Goal: Transaction & Acquisition: Purchase product/service

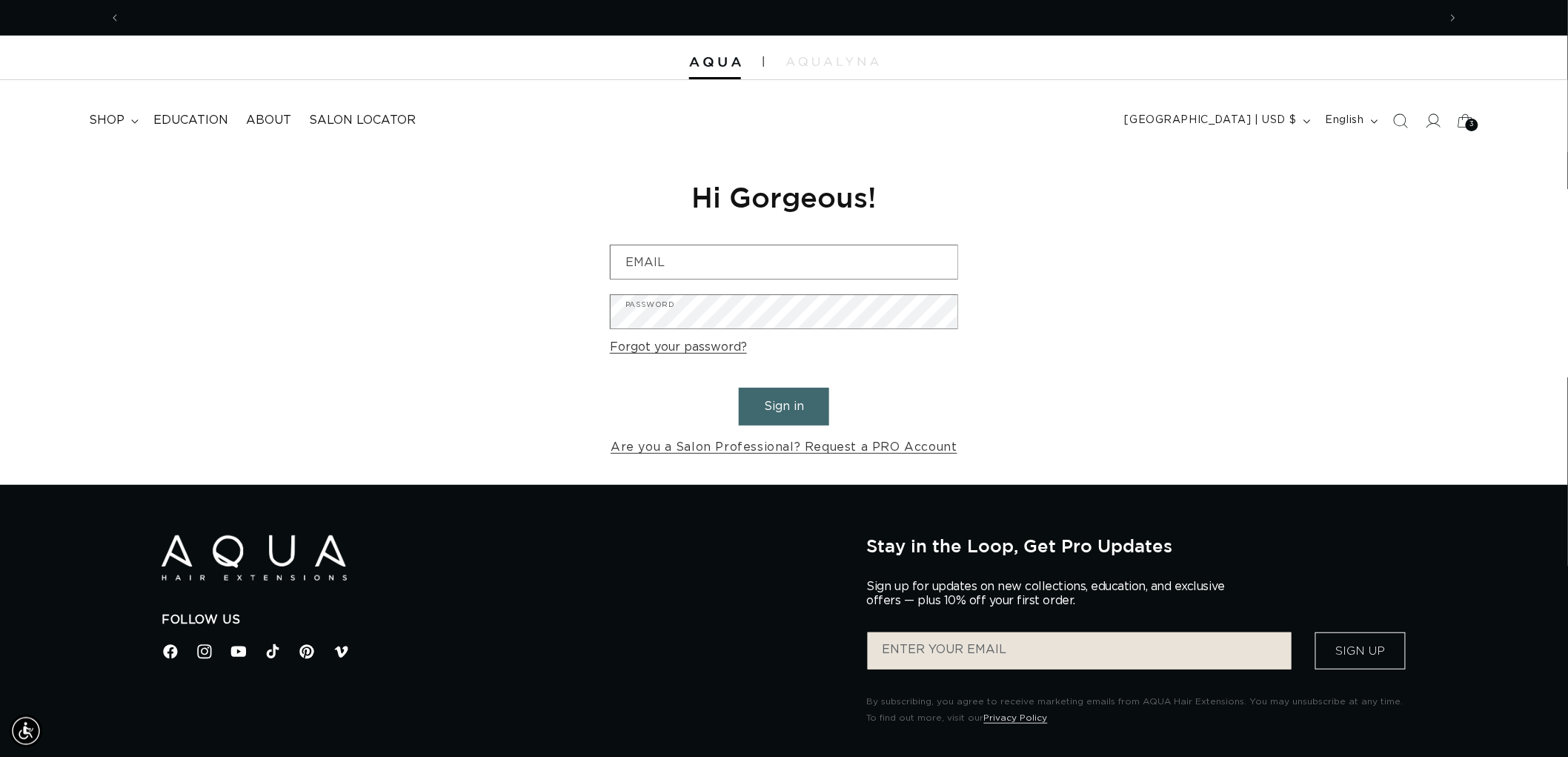
scroll to position [0, 1317]
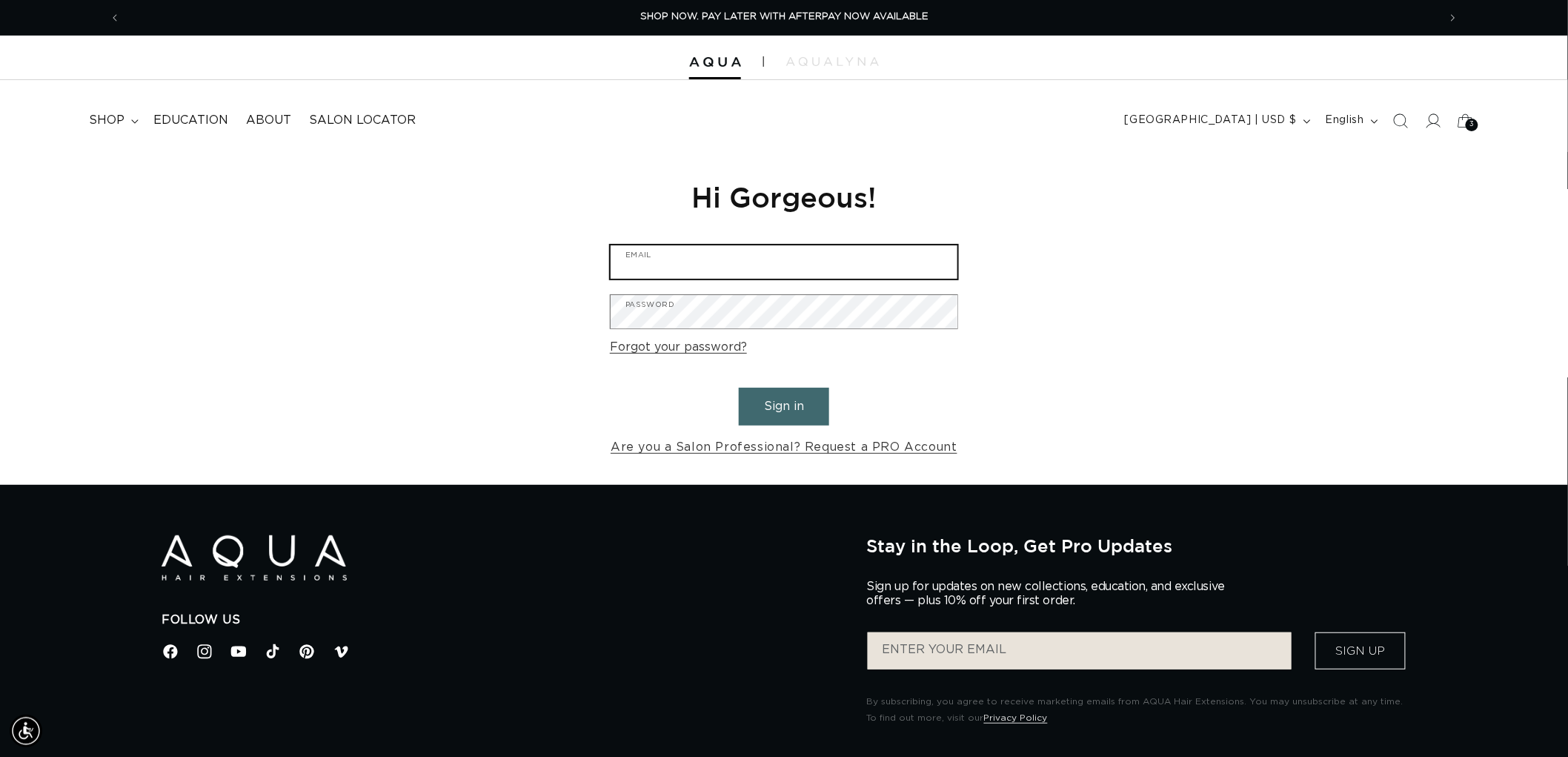
type input "[EMAIL_ADDRESS][DOMAIN_NAME]"
click at [807, 405] on button "Sign in" at bounding box center [784, 406] width 90 height 38
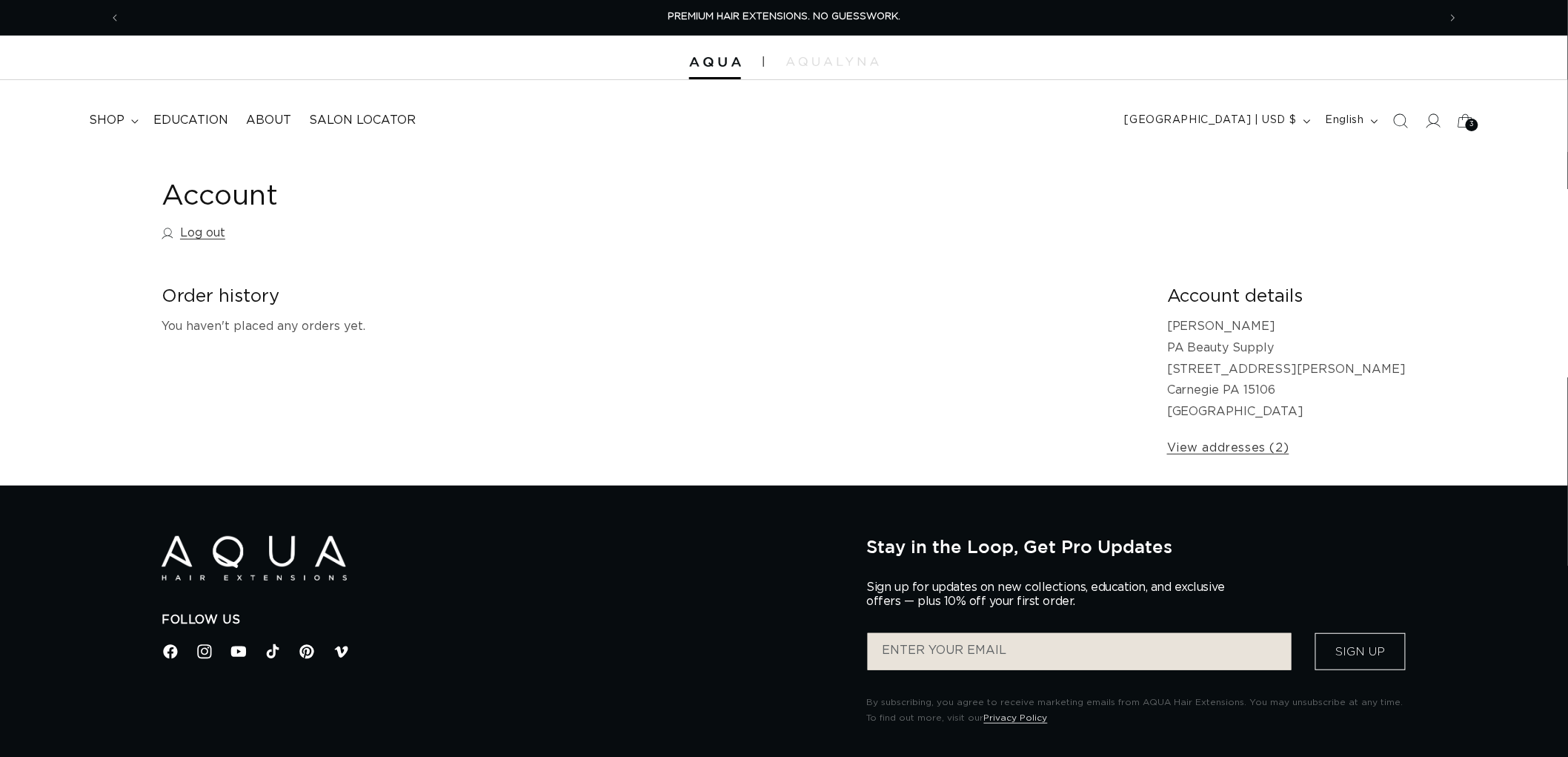
click at [1394, 125] on icon "Search" at bounding box center [1400, 120] width 15 height 15
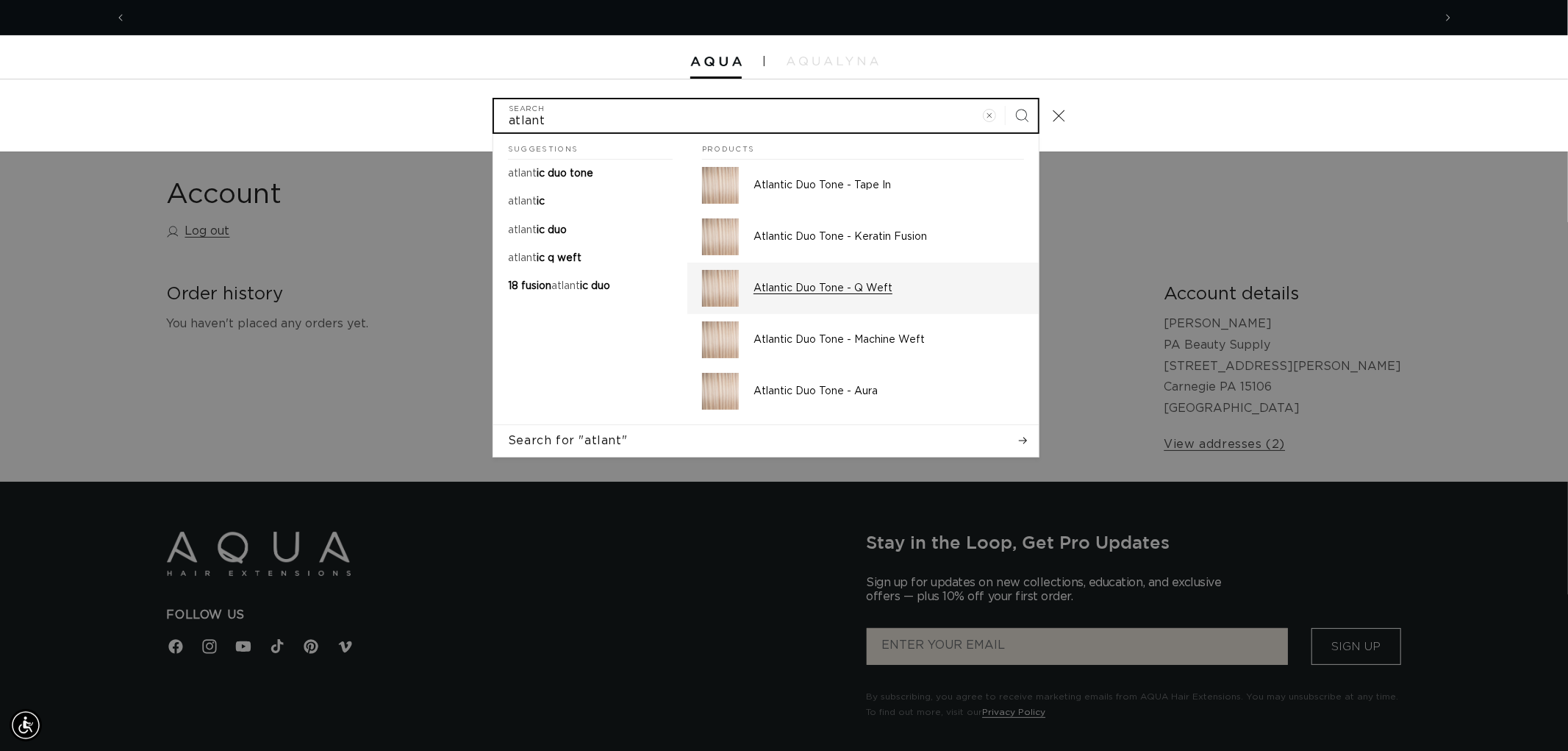
scroll to position [0, 2614]
type input "atlant"
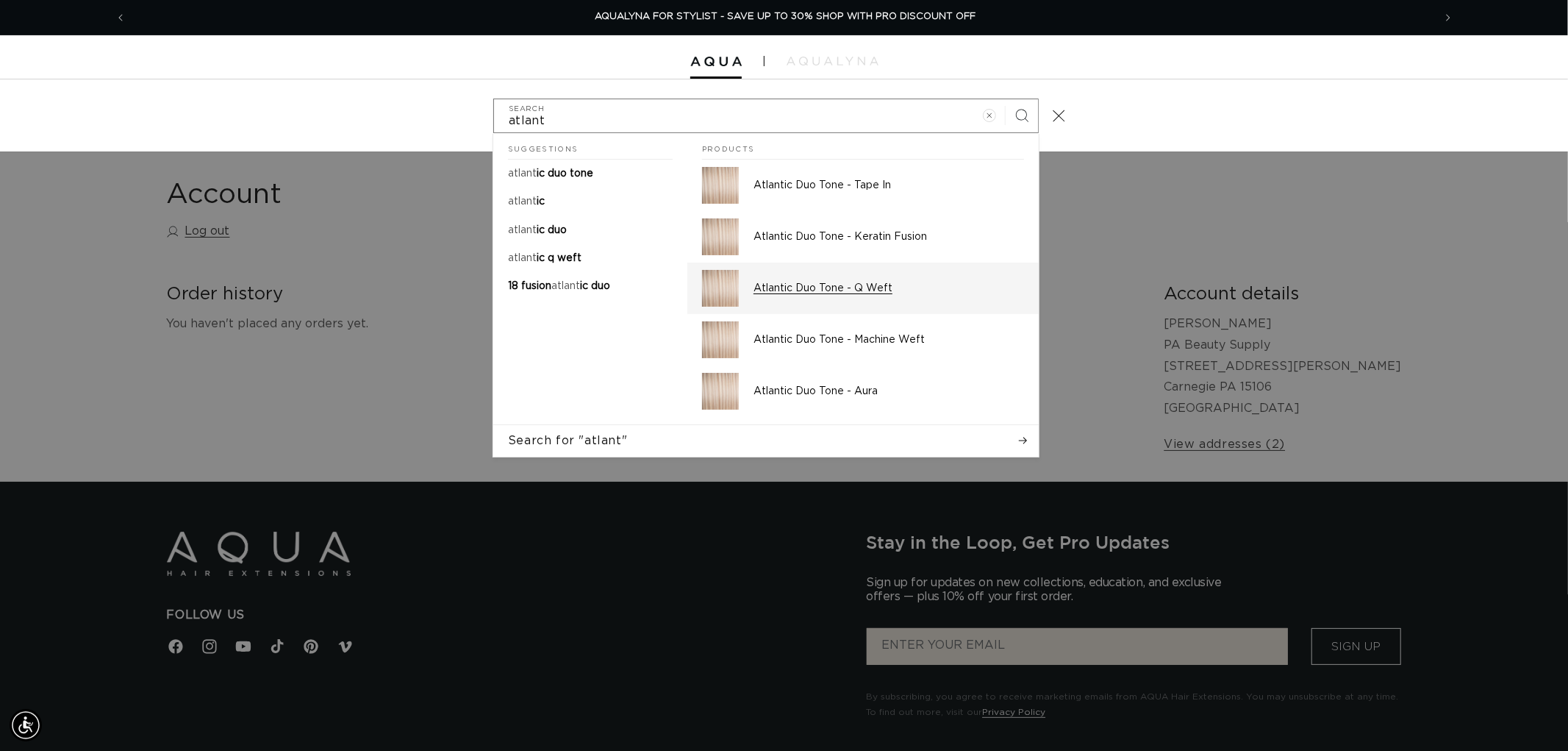
click at [888, 288] on p "Atlantic Duo Tone - Q Weft" at bounding box center [889, 288] width 270 height 13
